Goal: Task Accomplishment & Management: Manage account settings

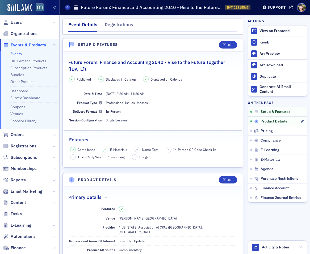
click at [299, 121] on div "Product Details" at bounding box center [277, 121] width 46 height 5
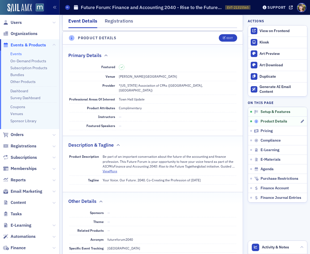
scroll to position [143, 0]
click at [225, 38] on span "Edit" at bounding box center [227, 37] width 10 height 3
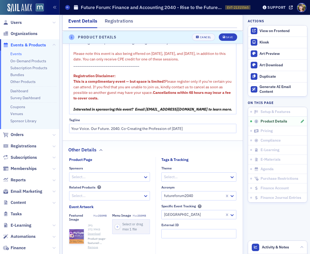
scroll to position [390, 0]
click at [98, 175] on div at bounding box center [106, 177] width 71 height 7
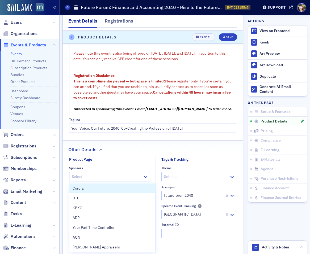
click at [98, 175] on div at bounding box center [106, 177] width 71 height 7
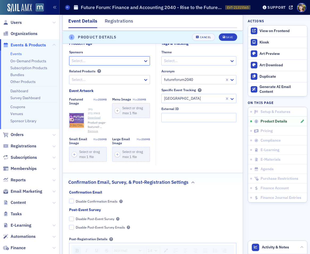
scroll to position [513, 0]
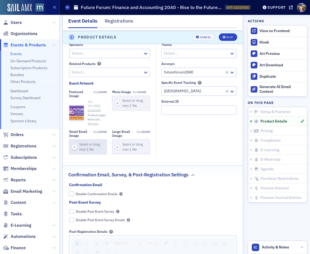
click at [75, 147] on icon "button" at bounding box center [74, 147] width 5 height 5
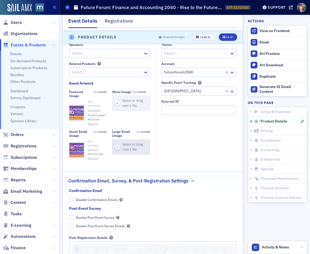
click at [117, 147] on icon "button" at bounding box center [117, 147] width 5 height 5
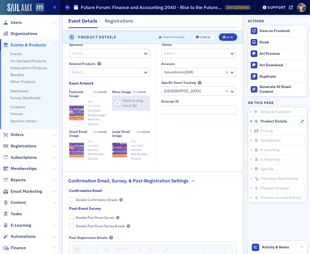
click at [117, 104] on icon "button" at bounding box center [117, 103] width 5 height 5
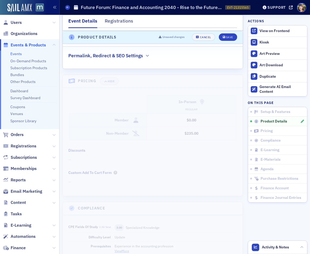
scroll to position [819, 0]
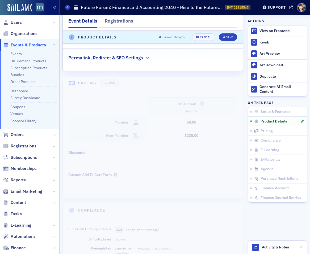
click at [141, 56] on h2 "Permalink, Redirect & SEO Settings" at bounding box center [105, 57] width 75 height 7
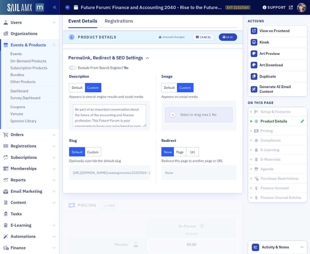
click at [190, 89] on button "Custom" at bounding box center [185, 87] width 16 height 9
click at [182, 119] on button "Select or drag max 1 file" at bounding box center [198, 115] width 67 height 15
click at [190, 123] on button "Remove" at bounding box center [188, 123] width 10 height 4
click at [172, 116] on icon "button" at bounding box center [172, 115] width 5 height 5
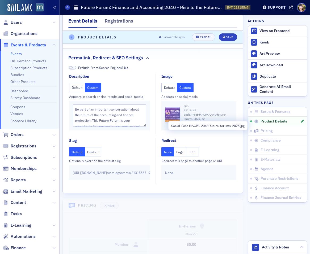
click at [214, 114] on span "Social-Post-MACPA-2040-future-forums-2025.jpg" at bounding box center [207, 117] width 49 height 8
click at [189, 143] on fieldset "Redirect None Page Url Redirect this page to another page or URL None" at bounding box center [196, 161] width 83 height 46
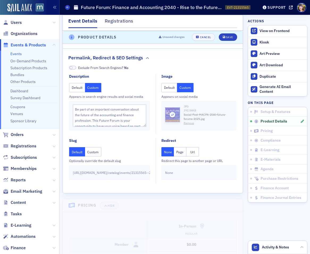
click at [172, 115] on icon "button" at bounding box center [172, 115] width 5 height 5
click at [232, 38] on div "Save" at bounding box center [229, 37] width 7 height 3
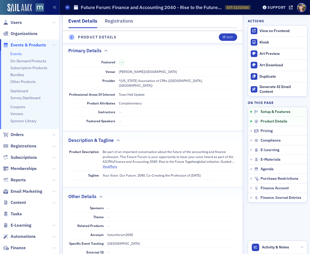
scroll to position [143, 0]
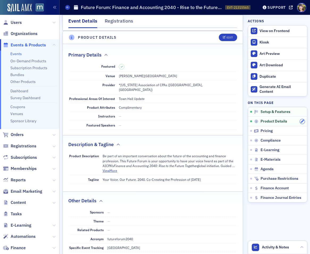
click at [300, 120] on button "button" at bounding box center [301, 121] width 5 height 5
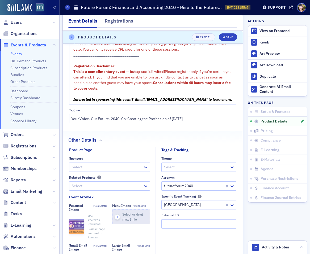
scroll to position [400, 0]
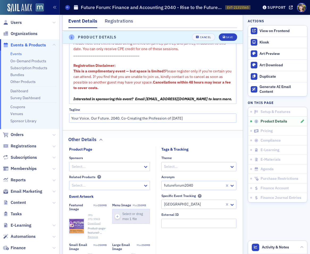
click at [117, 216] on icon "button" at bounding box center [117, 217] width 5 height 5
click at [233, 33] on div "Unsaved changes Cancel Save" at bounding box center [196, 36] width 82 height 7
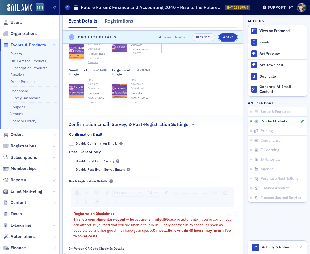
scroll to position [577, 0]
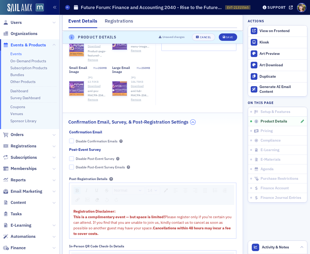
click at [192, 123] on icon "button" at bounding box center [192, 122] width 3 height 3
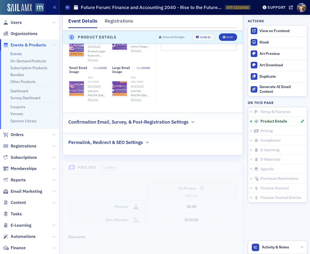
click at [145, 145] on div "Permalink, Redirect & SEO Settings" at bounding box center [152, 140] width 169 height 12
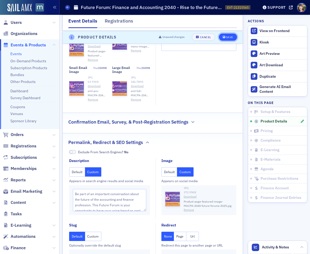
click at [227, 36] on div "Save" at bounding box center [229, 37] width 7 height 3
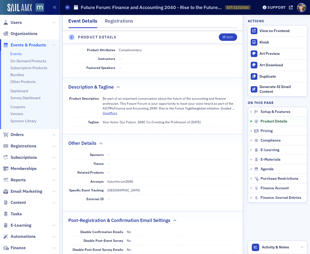
scroll to position [163, 0]
